Goal: Task Accomplishment & Management: Use online tool/utility

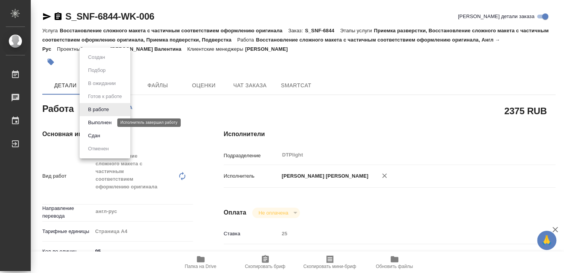
click at [102, 120] on button "Выполнен" at bounding box center [100, 122] width 28 height 8
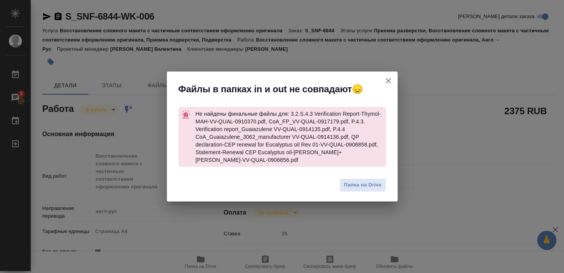
type textarea "x"
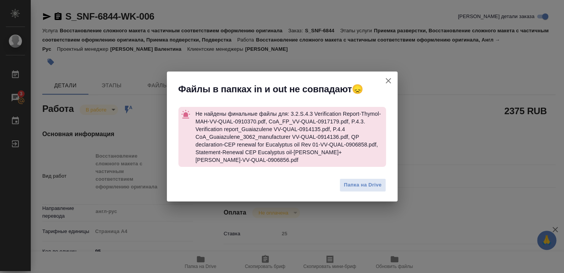
type textarea "x"
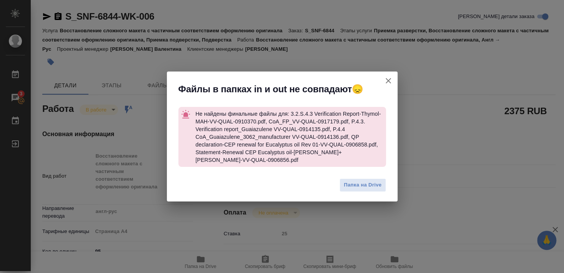
drag, startPoint x: 386, startPoint y: 83, endPoint x: 385, endPoint y: 73, distance: 10.0
click at [386, 84] on icon "button" at bounding box center [388, 80] width 9 height 9
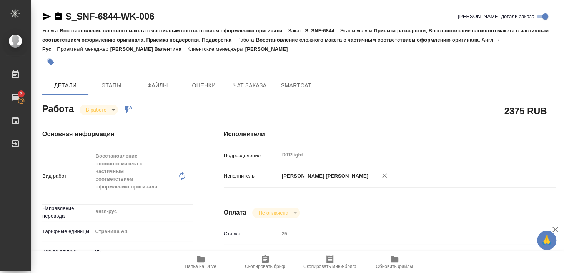
type textarea "x"
